Goal: Task Accomplishment & Management: Use online tool/utility

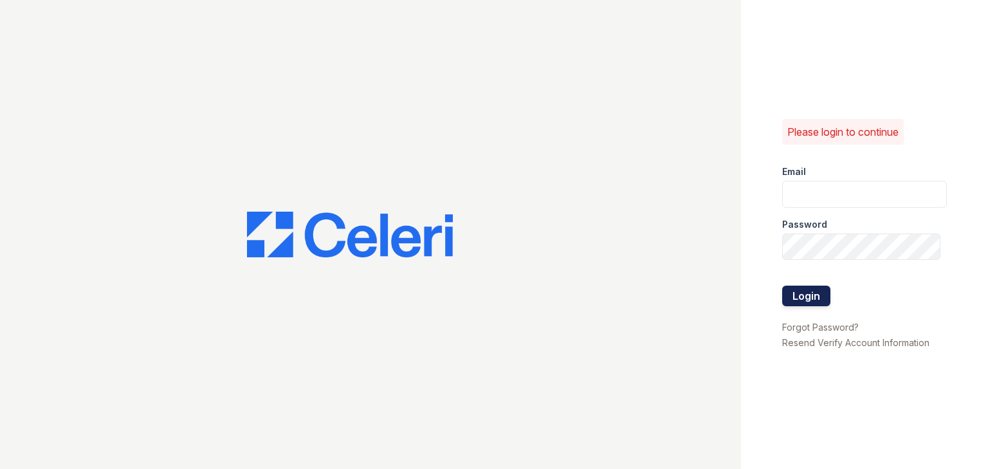
type input "ycarpenter@trinity-pm.com"
click at [815, 289] on button "Login" at bounding box center [806, 296] width 48 height 21
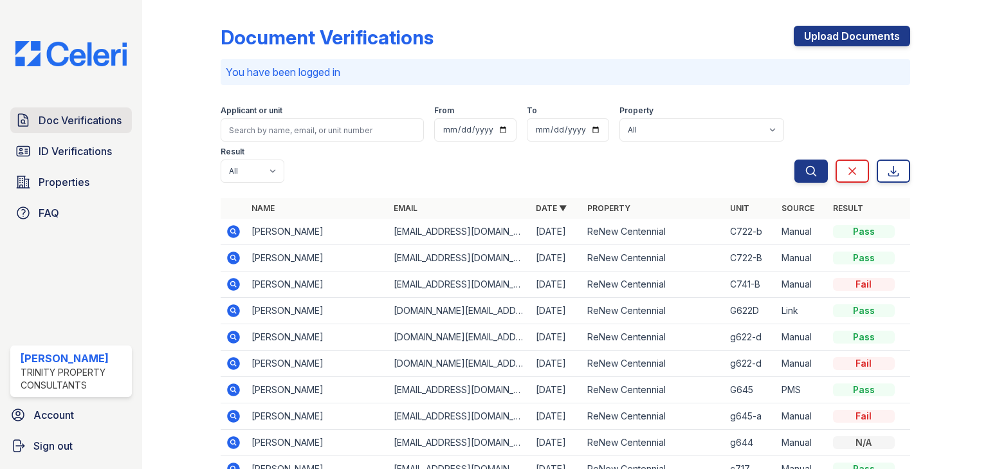
click at [64, 129] on link "Doc Verifications" at bounding box center [71, 120] width 122 height 26
